Goal: Information Seeking & Learning: Find contact information

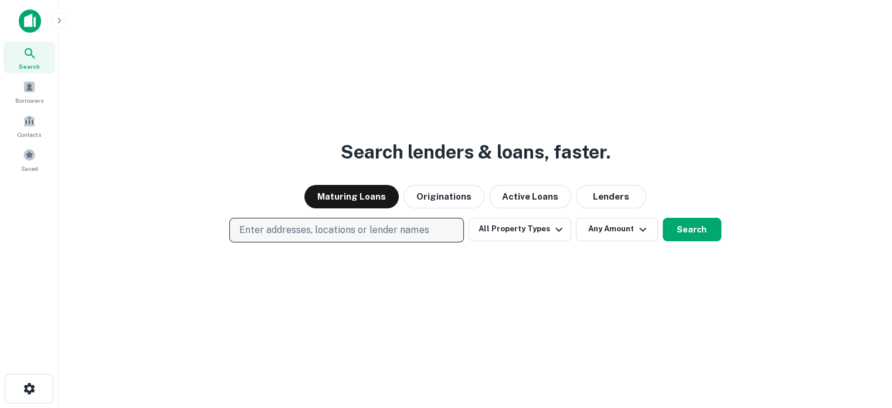
click at [353, 227] on p "Enter addresses, locations or lender names" at bounding box center [333, 230] width 189 height 14
click at [364, 229] on p "Enter addresses, locations or lender names" at bounding box center [333, 230] width 189 height 14
click at [367, 226] on p "Enter addresses, locations or lender names" at bounding box center [333, 230] width 189 height 14
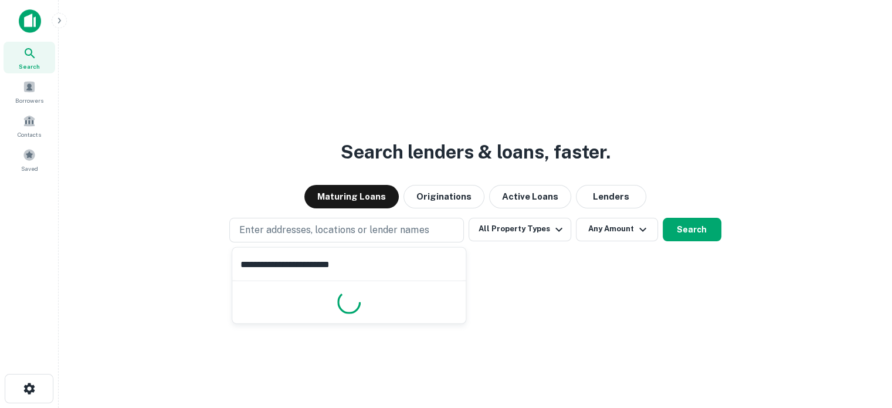
type input "**********"
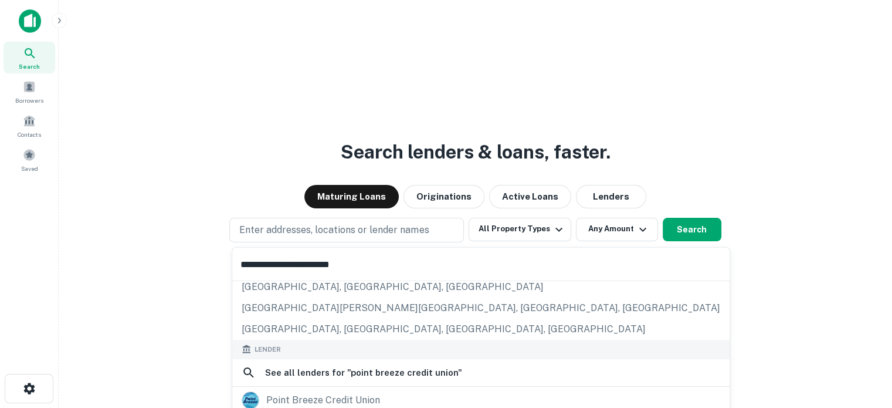
scroll to position [165, 0]
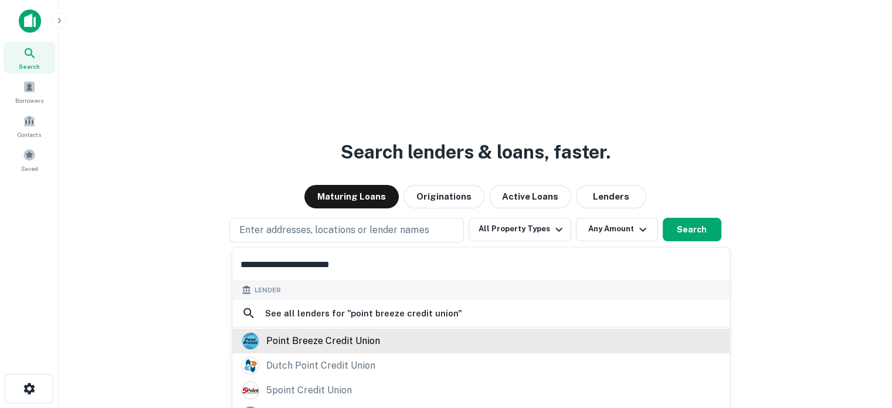
click at [363, 342] on div "point breeze credit union" at bounding box center [323, 341] width 114 height 18
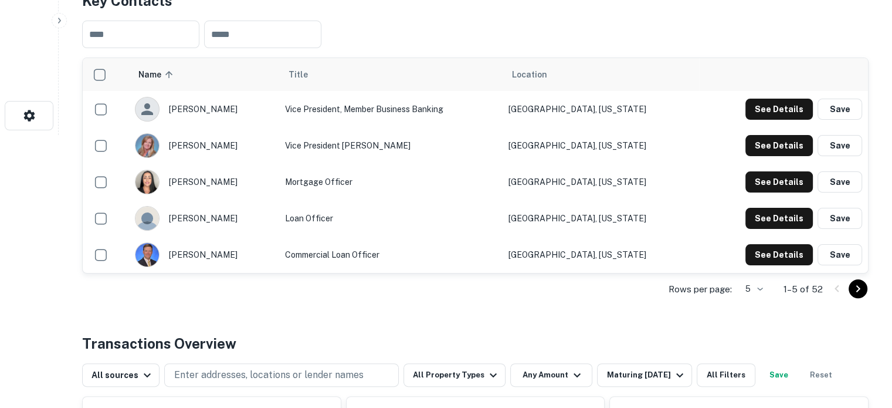
scroll to position [293, 0]
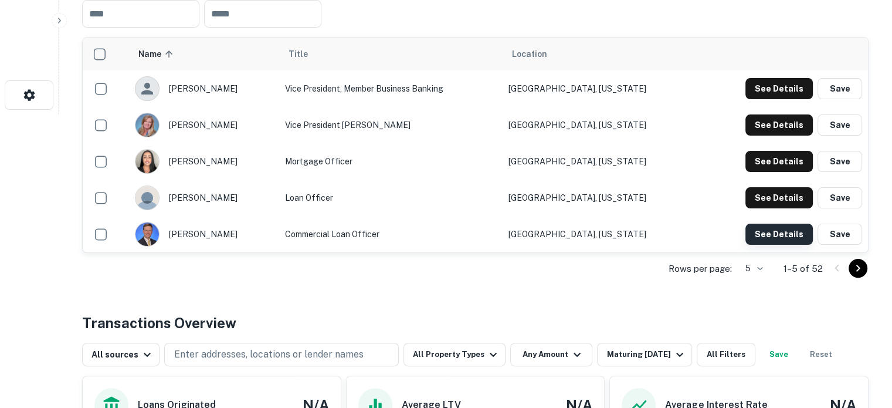
click at [756, 231] on button "See Details" at bounding box center [778, 233] width 67 height 21
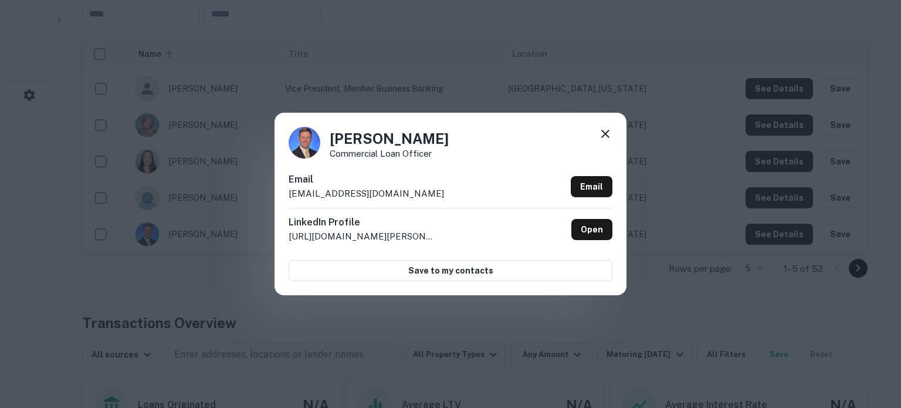
click at [401, 195] on p "[EMAIL_ADDRESS][DOMAIN_NAME]" at bounding box center [366, 194] width 155 height 14
copy div "[EMAIL_ADDRESS][DOMAIN_NAME] Email"
click at [606, 131] on icon at bounding box center [605, 134] width 14 height 14
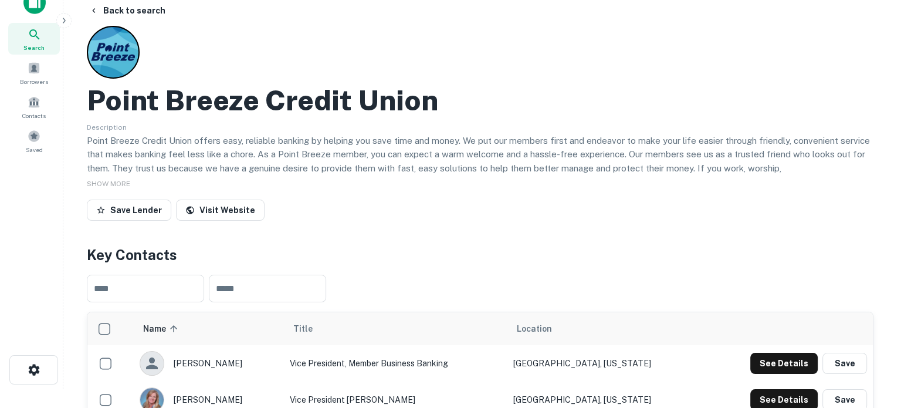
scroll to position [0, 0]
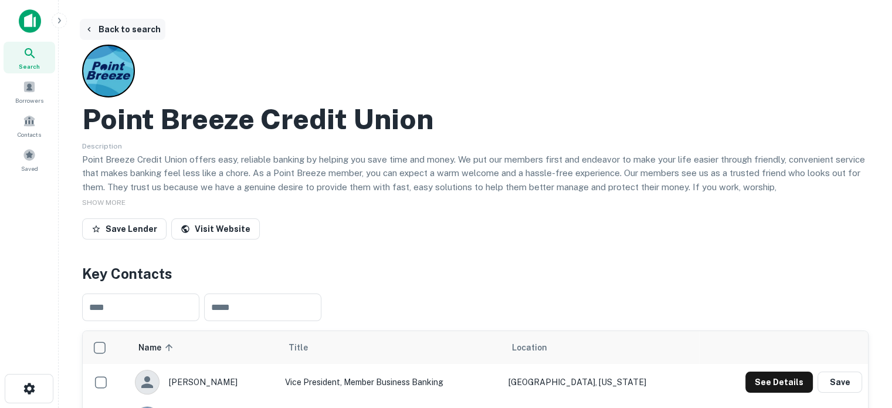
click at [139, 27] on button "Back to search" at bounding box center [123, 29] width 86 height 21
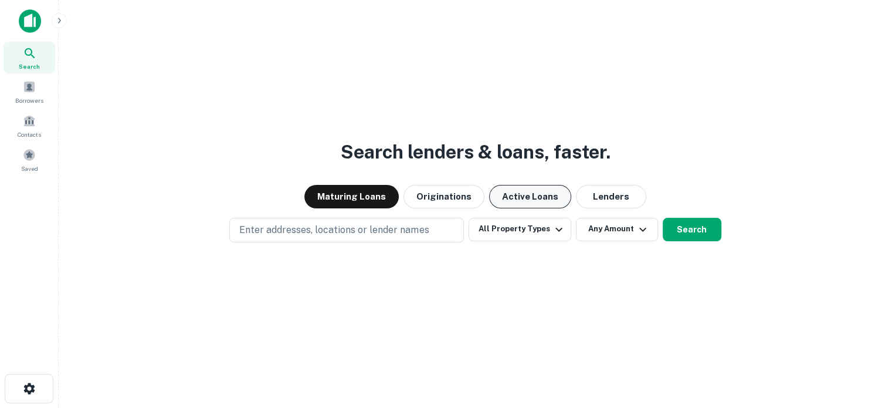
click at [523, 196] on button "Active Loans" at bounding box center [530, 196] width 82 height 23
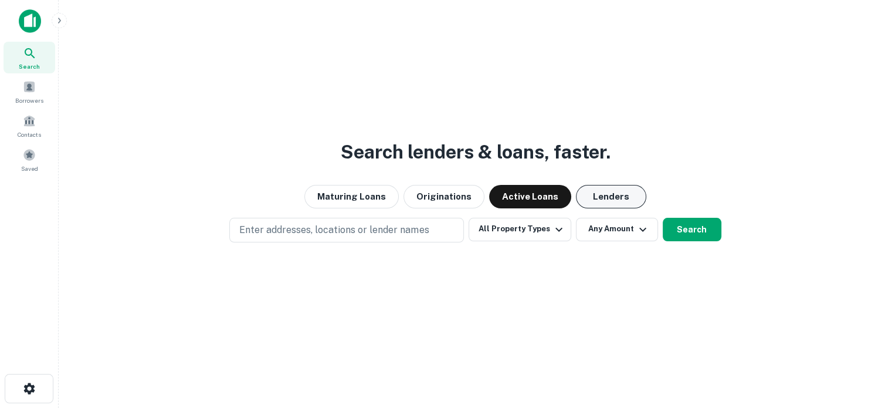
click at [616, 194] on button "Lenders" at bounding box center [611, 196] width 70 height 23
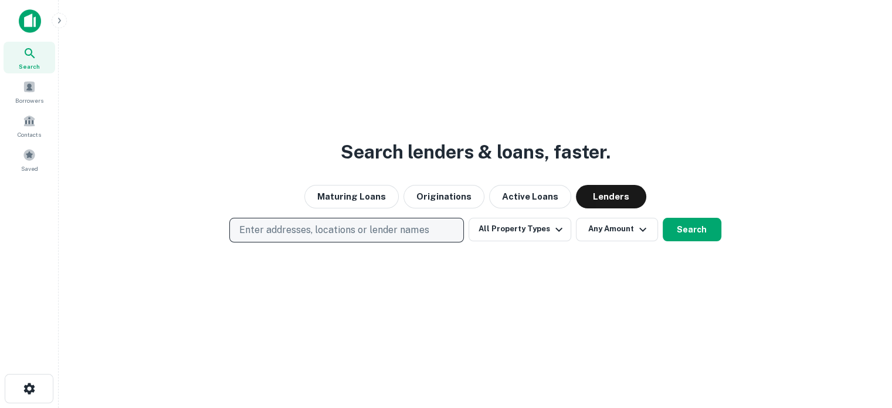
click at [408, 227] on p "Enter addresses, locations or lender names" at bounding box center [333, 230] width 189 height 14
type input "*********"
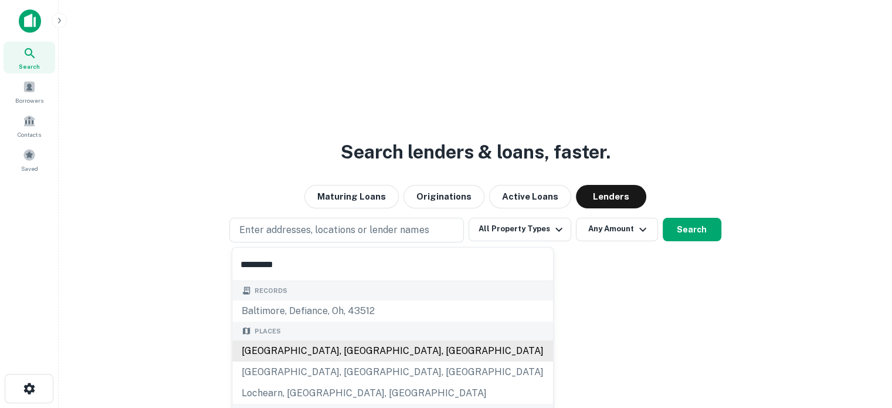
click at [312, 347] on div "[GEOGRAPHIC_DATA], [GEOGRAPHIC_DATA], [GEOGRAPHIC_DATA]" at bounding box center [392, 350] width 321 height 21
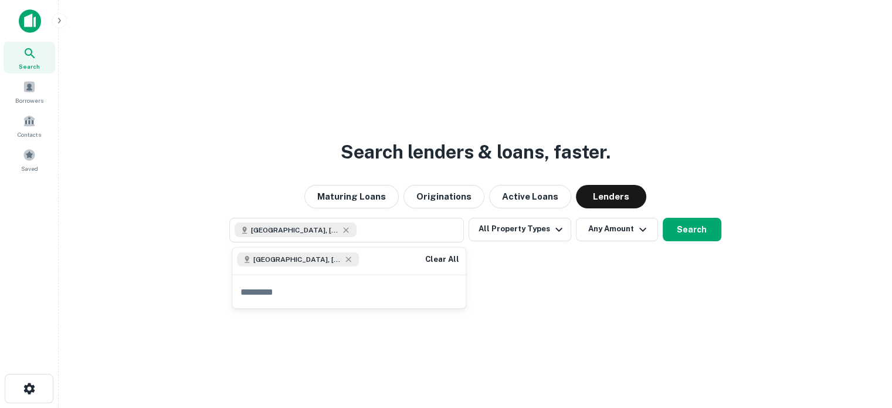
click at [460, 360] on div "Search lenders & loans, faster. Maturing Loans Originations Active Loans Lender…" at bounding box center [475, 232] width 815 height 408
click at [710, 225] on button "Search" at bounding box center [692, 229] width 59 height 23
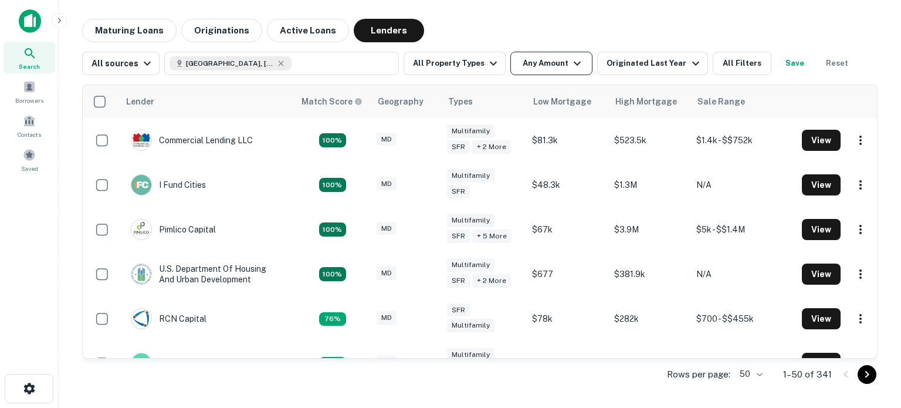
click at [550, 72] on button "Any Amount" at bounding box center [551, 63] width 82 height 23
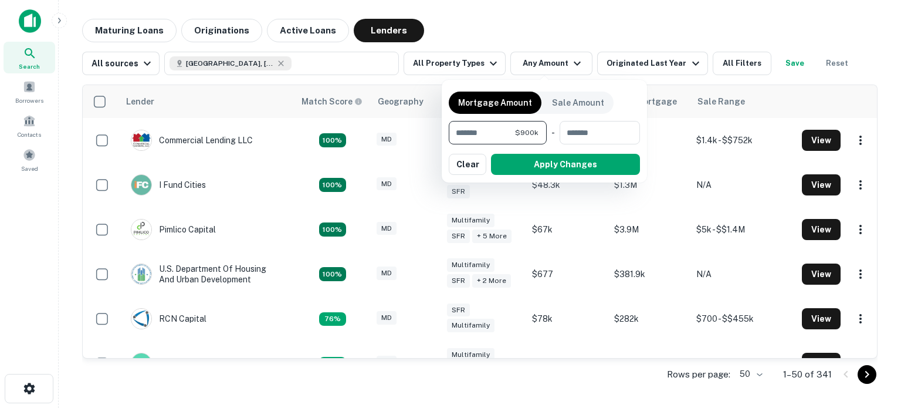
type input "******"
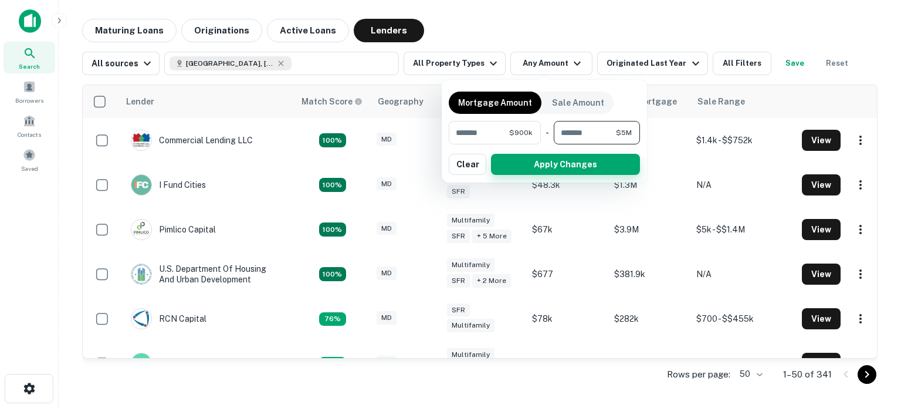
type input "*******"
click at [562, 169] on button "Apply Changes" at bounding box center [565, 164] width 149 height 21
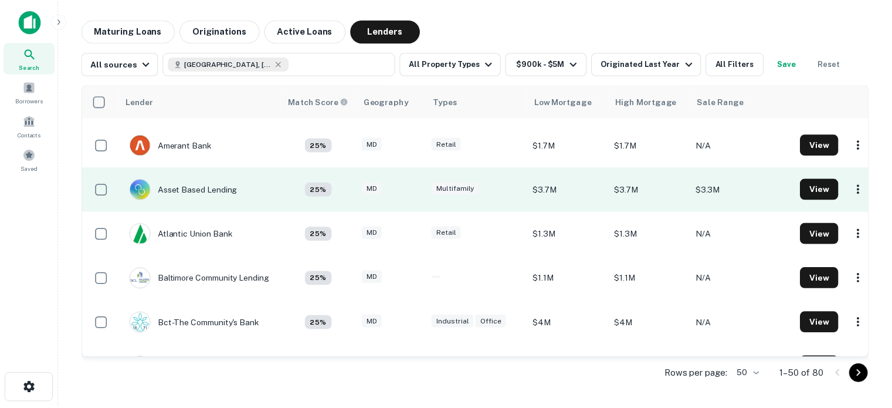
scroll to position [411, 0]
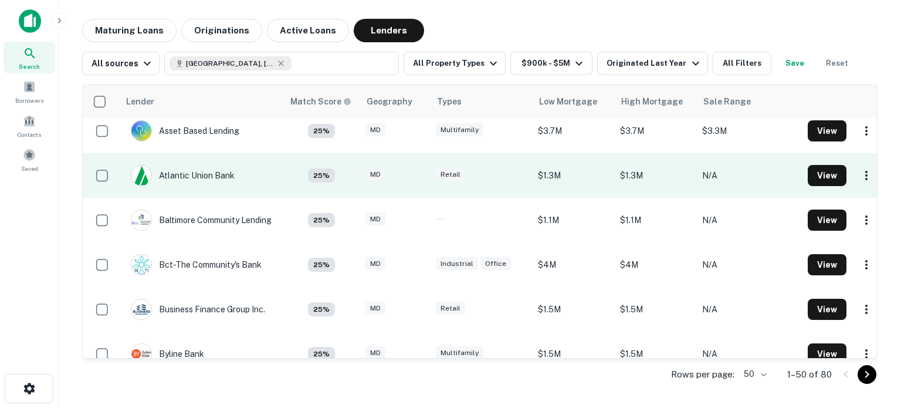
click at [255, 178] on td "Atlantic Union Bank" at bounding box center [201, 175] width 164 height 45
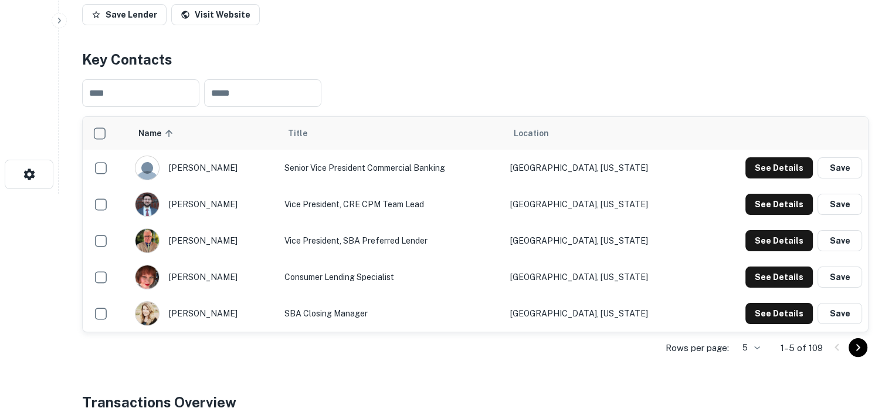
scroll to position [235, 0]
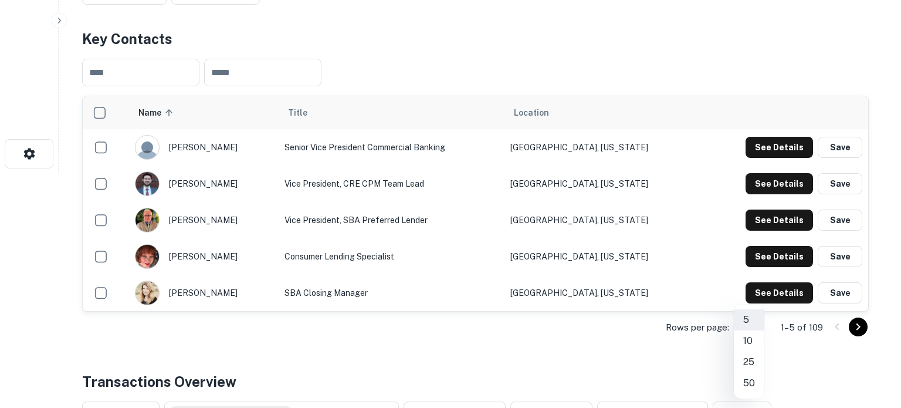
click at [753, 379] on li "50" at bounding box center [749, 382] width 30 height 21
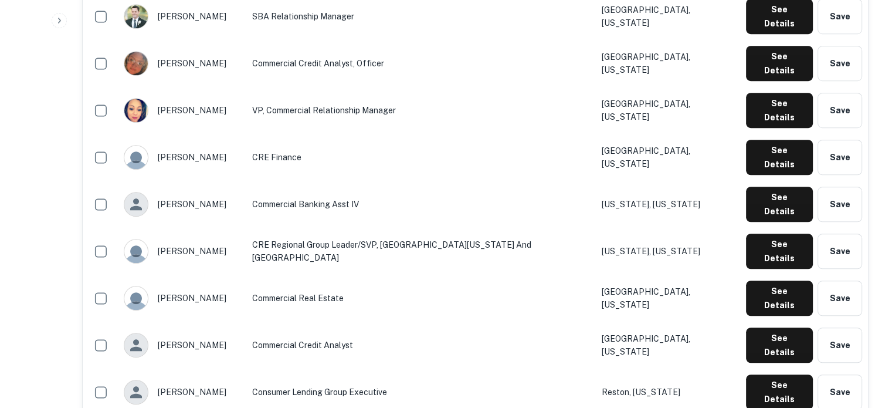
scroll to position [821, 0]
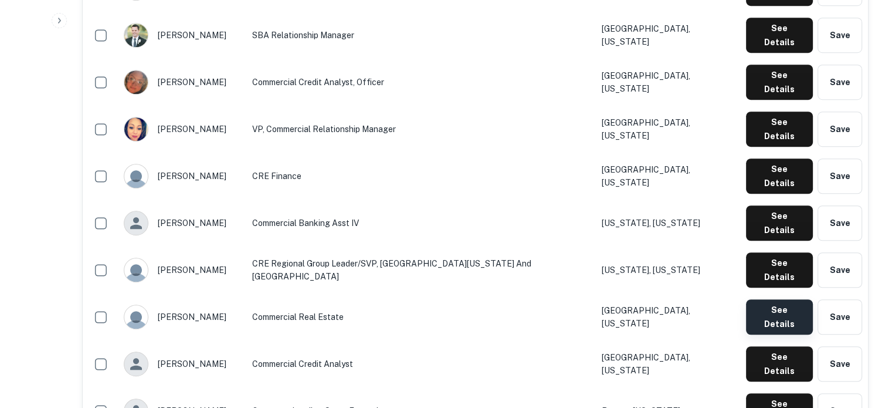
click at [756, 299] on button "See Details" at bounding box center [779, 316] width 67 height 35
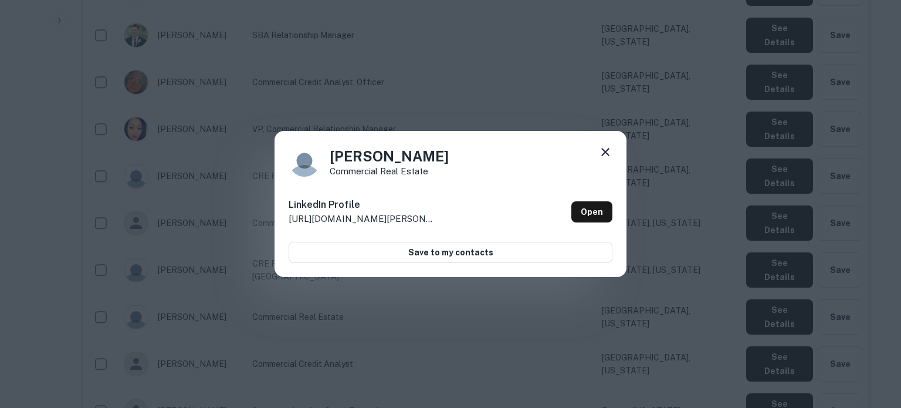
click at [605, 154] on icon at bounding box center [605, 152] width 14 height 14
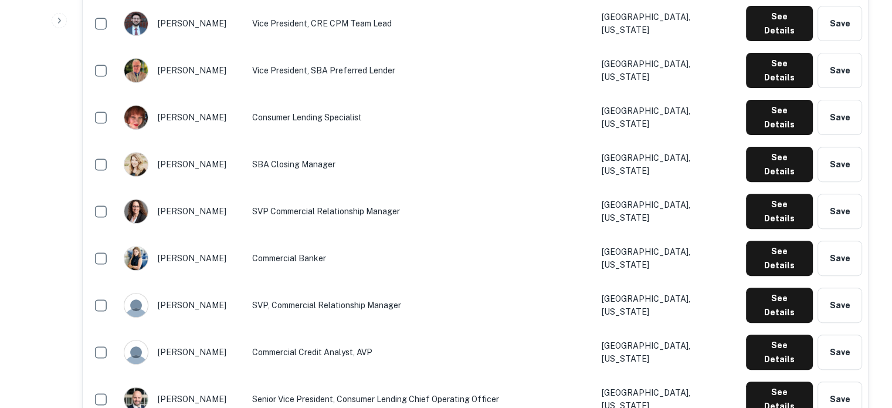
scroll to position [235, 0]
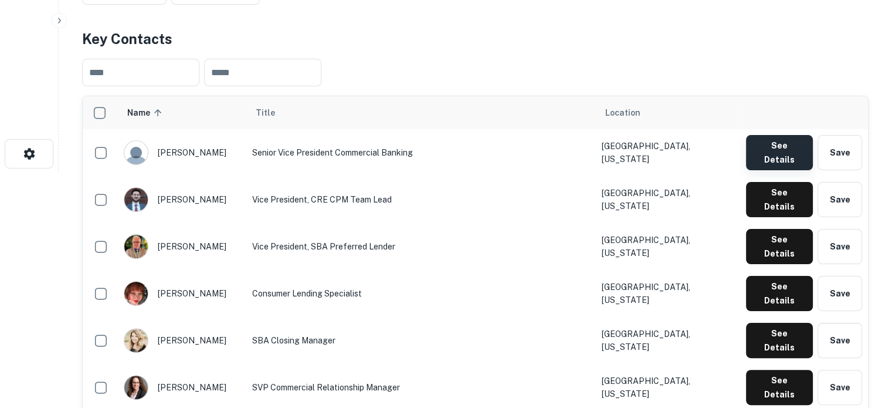
click at [772, 151] on button "See Details" at bounding box center [779, 152] width 67 height 35
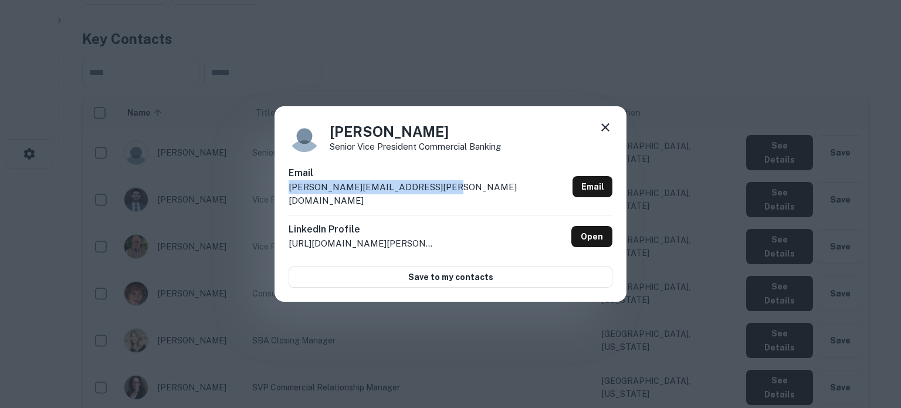
drag, startPoint x: 438, startPoint y: 194, endPoint x: 279, endPoint y: 199, distance: 158.5
click at [279, 199] on div "[PERSON_NAME] Senior Vice President Commercial Banking Email [PERSON_NAME][EMAI…" at bounding box center [450, 204] width 352 height 196
copy p "[PERSON_NAME][EMAIL_ADDRESS][PERSON_NAME][DOMAIN_NAME]"
click at [605, 131] on icon at bounding box center [605, 127] width 14 height 14
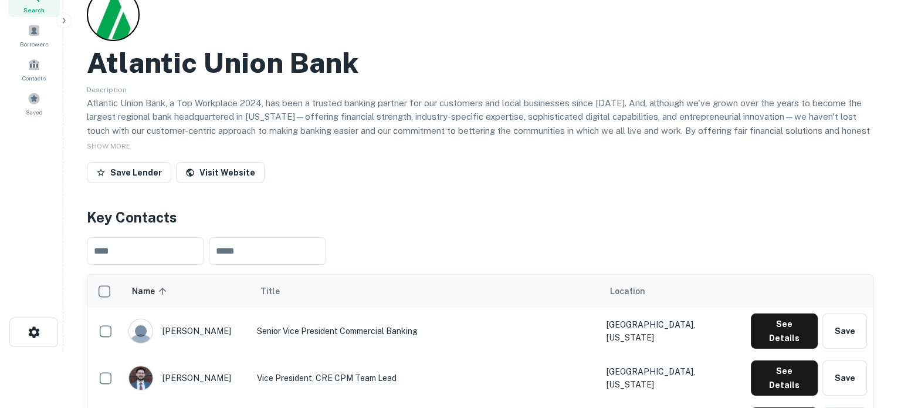
scroll to position [0, 0]
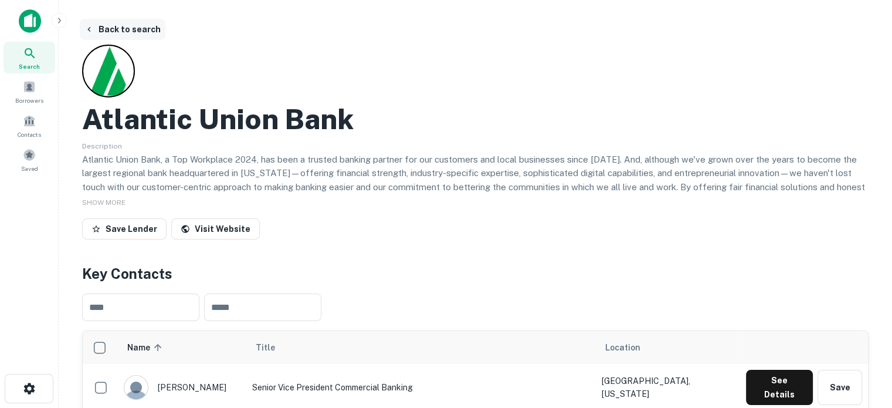
click at [103, 33] on button "Back to search" at bounding box center [123, 29] width 86 height 21
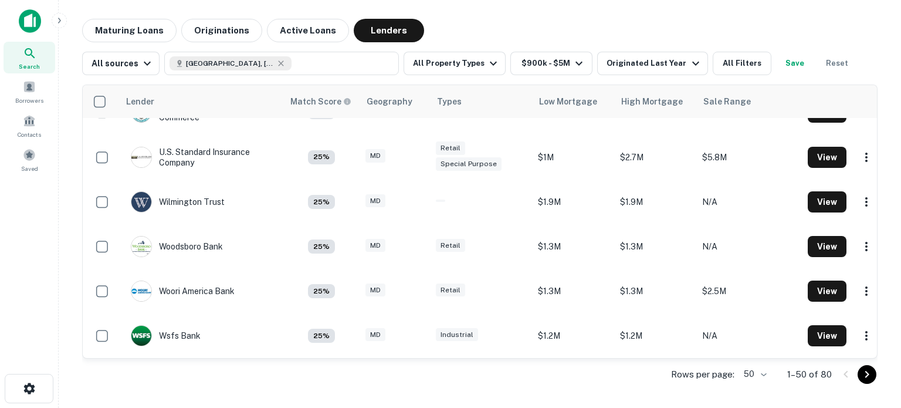
scroll to position [2015, 0]
click at [116, 70] on div "All sources" at bounding box center [122, 63] width 63 height 14
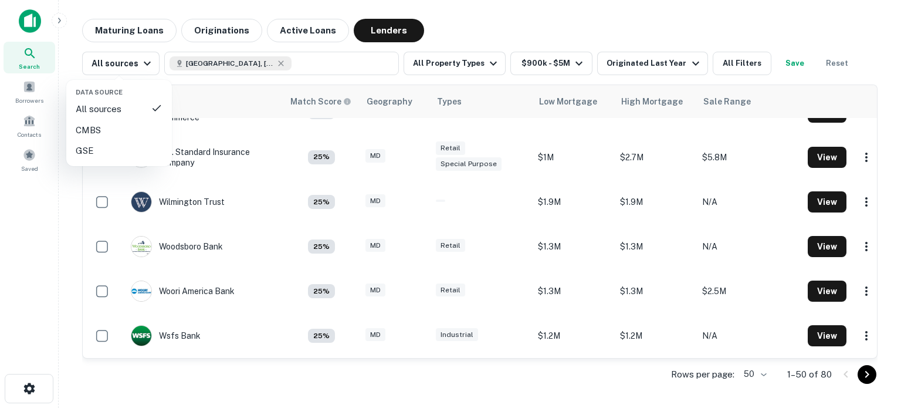
click at [134, 63] on div at bounding box center [450, 204] width 901 height 408
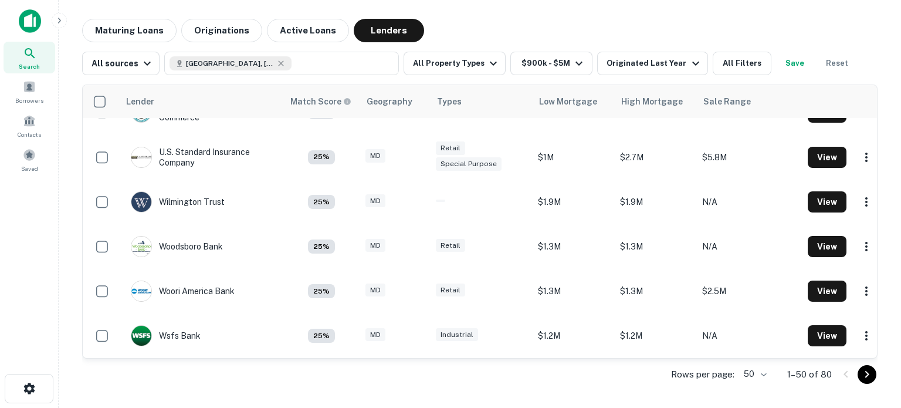
click at [862, 376] on icon "Go to next page" at bounding box center [867, 374] width 14 height 14
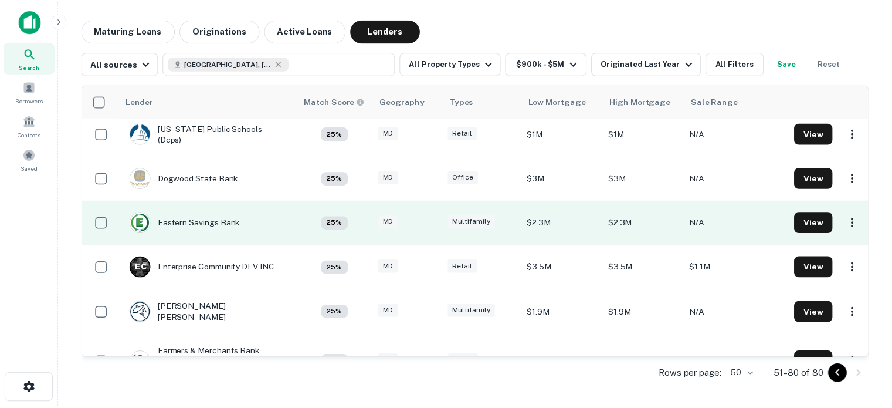
scroll to position [293, 0]
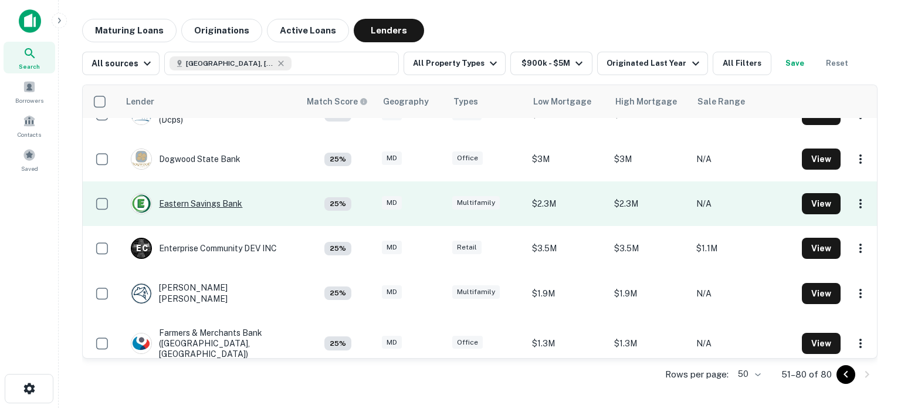
click at [216, 209] on div "Eastern Savings Bank" at bounding box center [186, 203] width 111 height 21
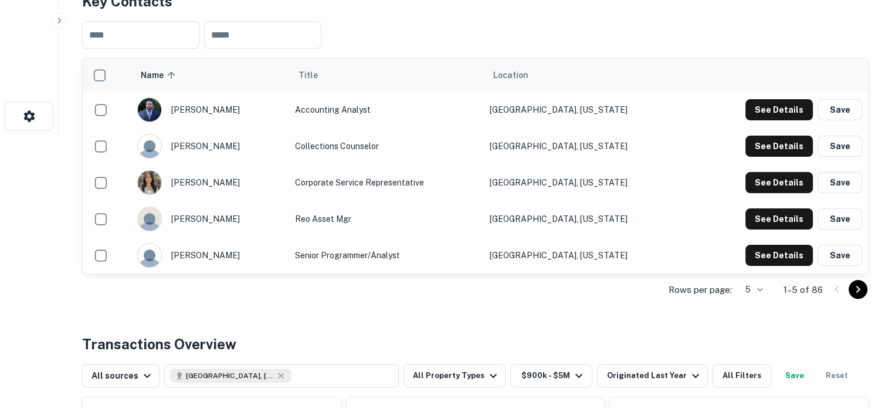
scroll to position [293, 0]
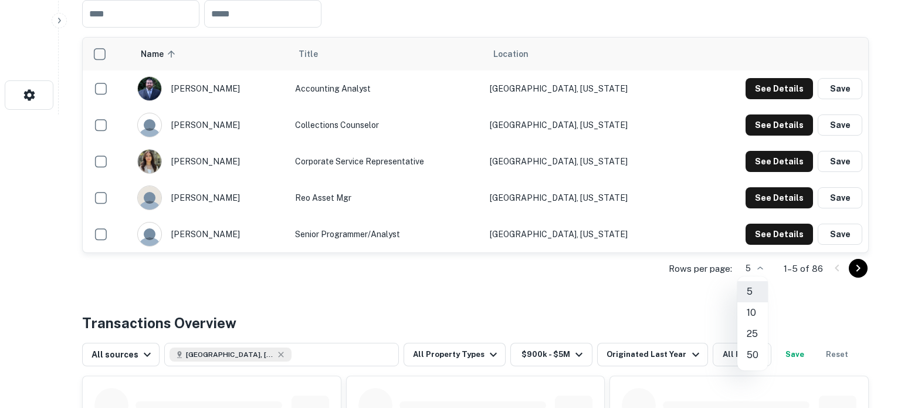
click at [751, 334] on li "25" at bounding box center [752, 333] width 30 height 21
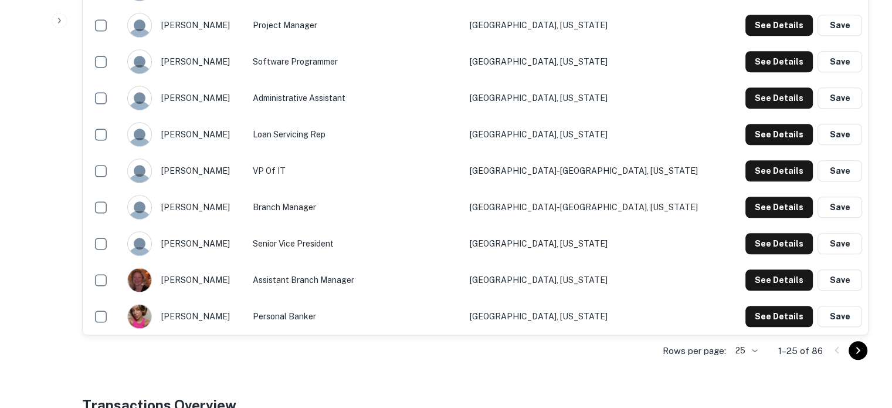
scroll to position [997, 0]
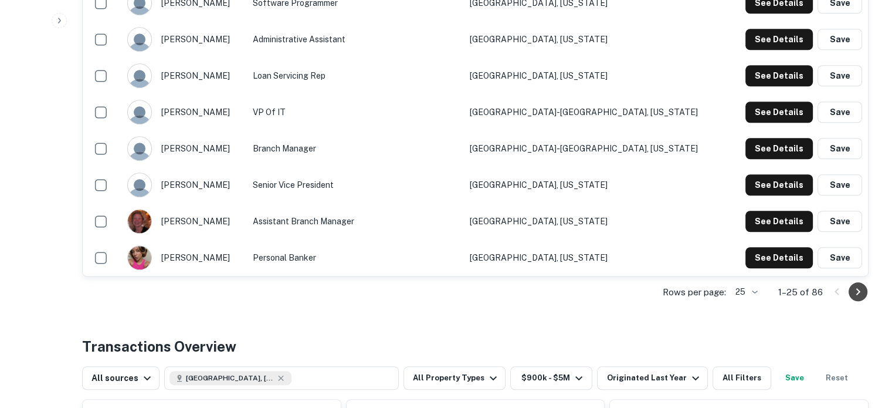
click at [852, 293] on icon "Go to next page" at bounding box center [858, 291] width 14 height 14
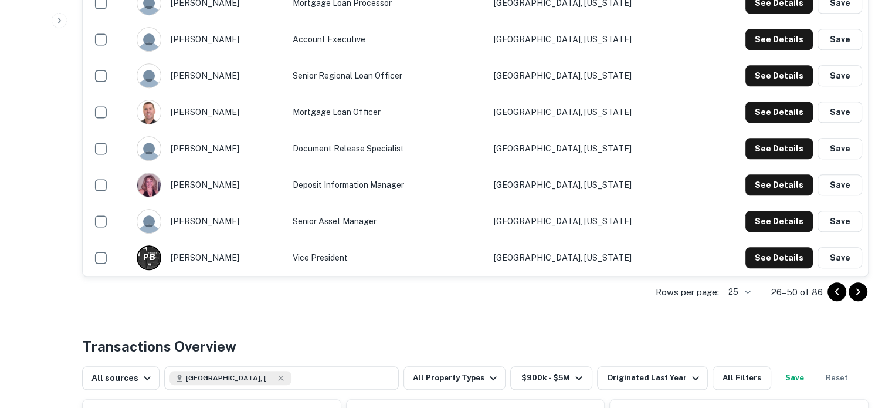
click at [863, 290] on icon "Go to next page" at bounding box center [858, 291] width 14 height 14
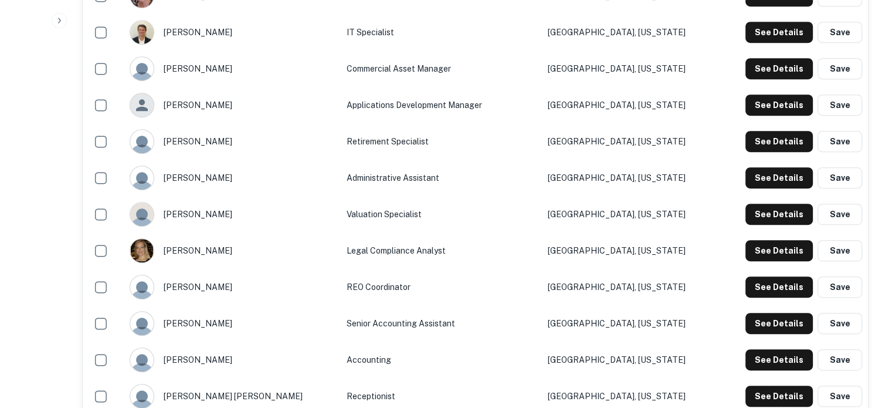
scroll to position [587, 0]
